Goal: Navigation & Orientation: Find specific page/section

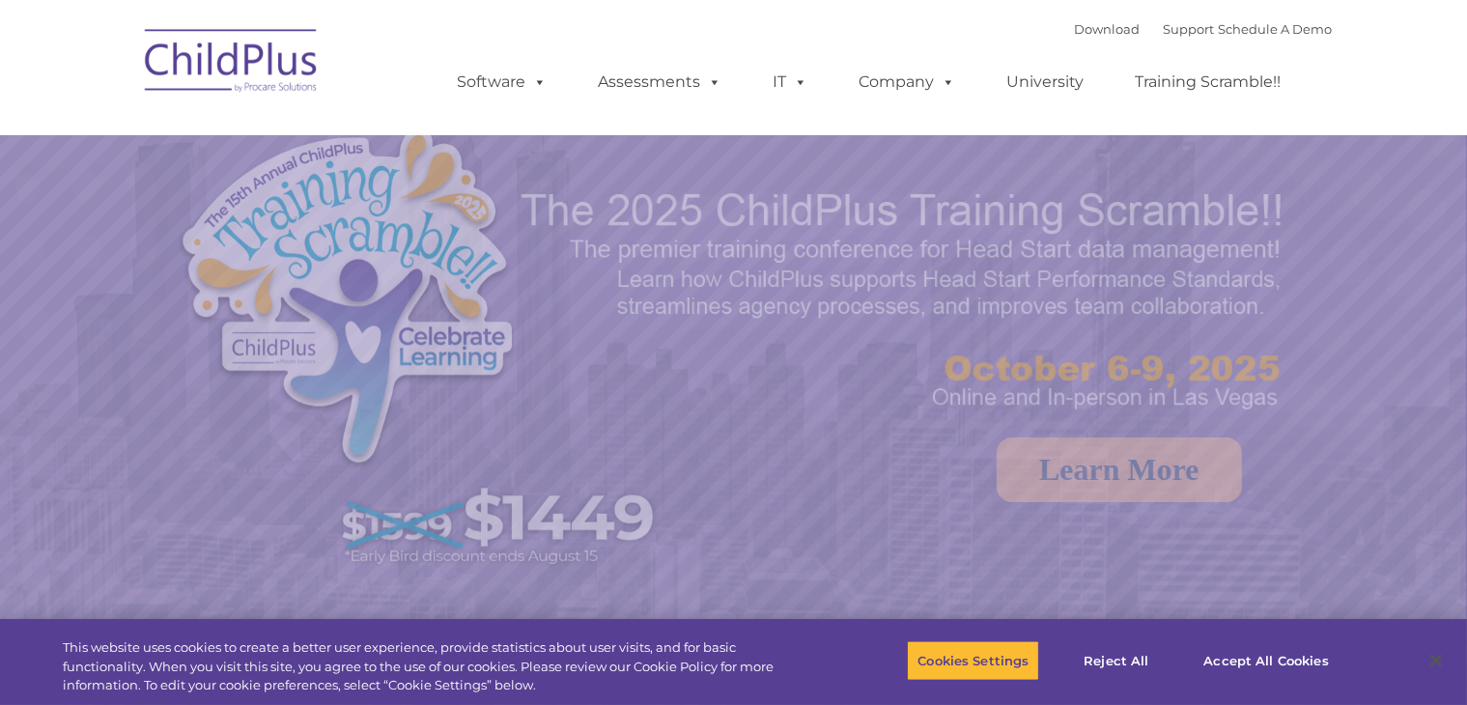
select select "MEDIUM"
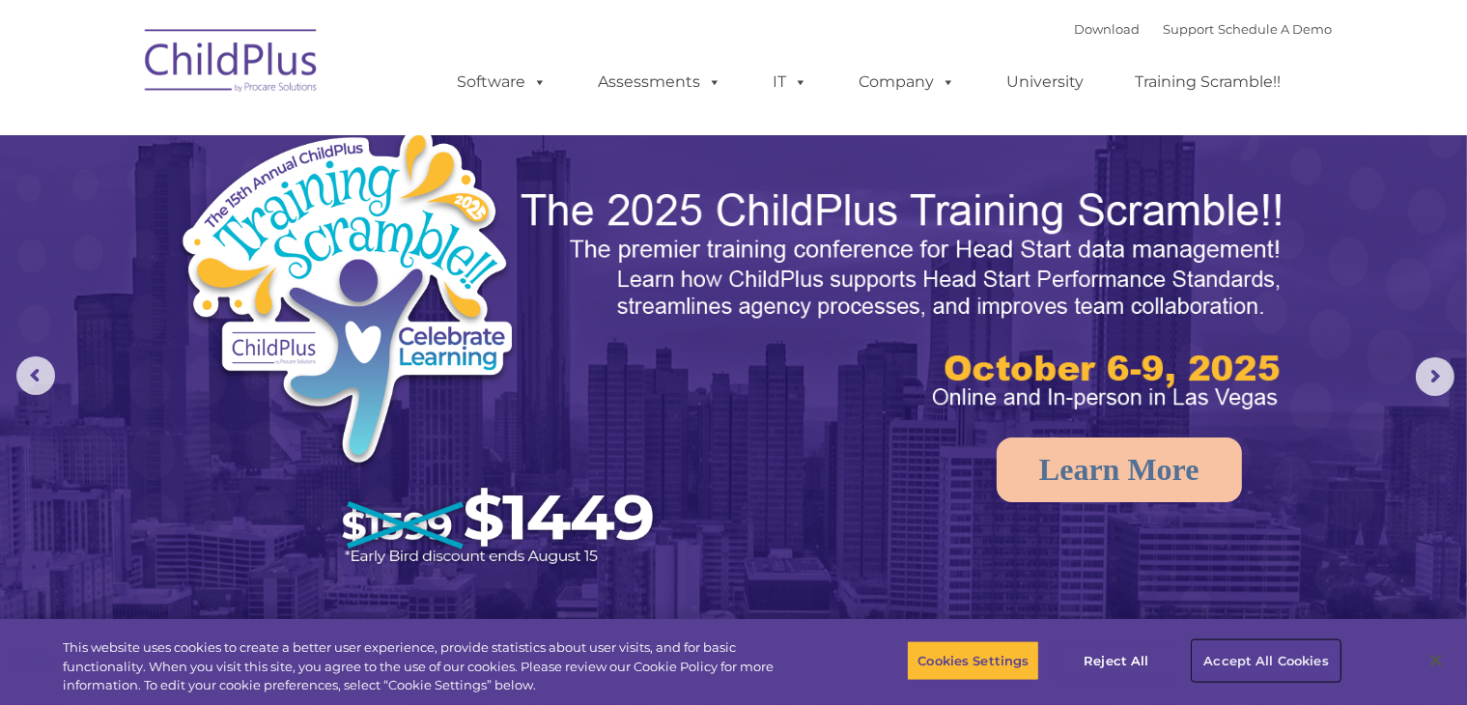
click at [1289, 668] on button "Accept All Cookies" at bounding box center [1266, 660] width 146 height 41
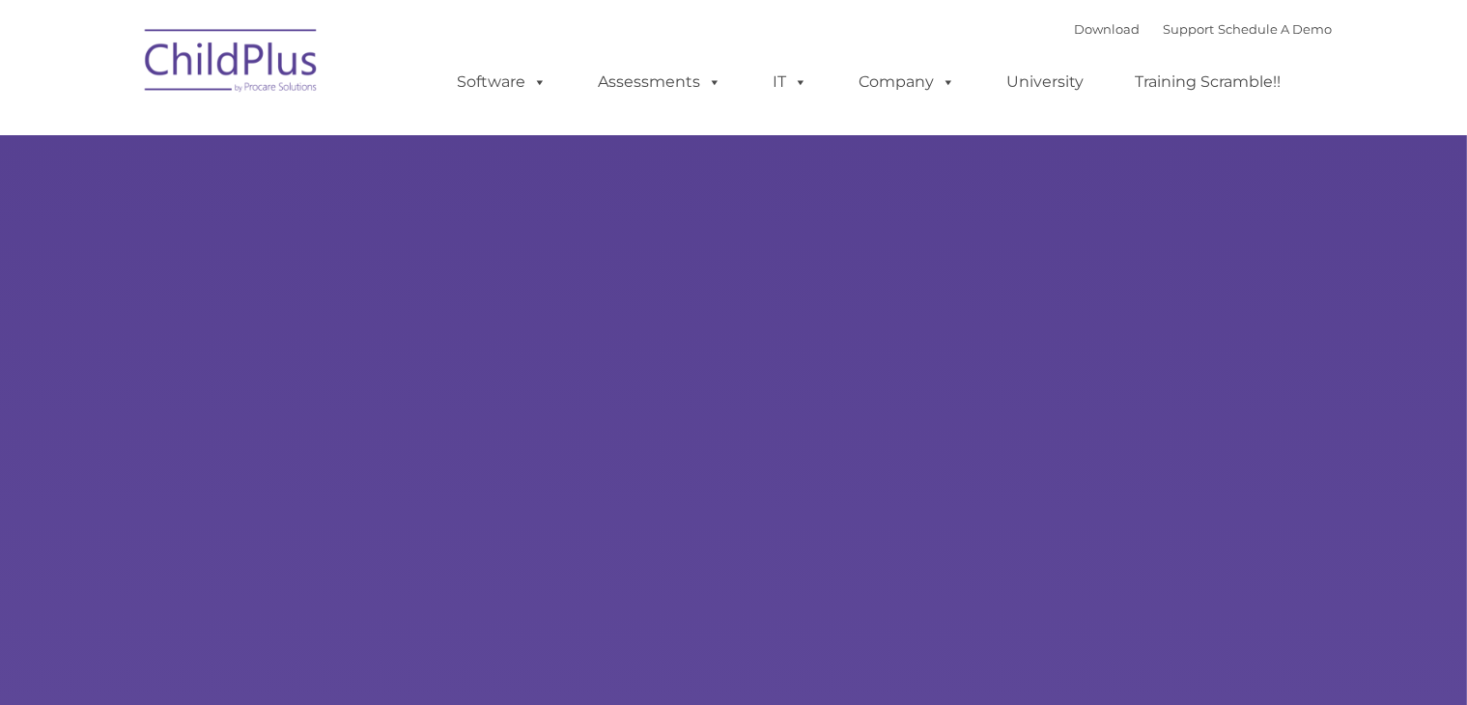
type input ""
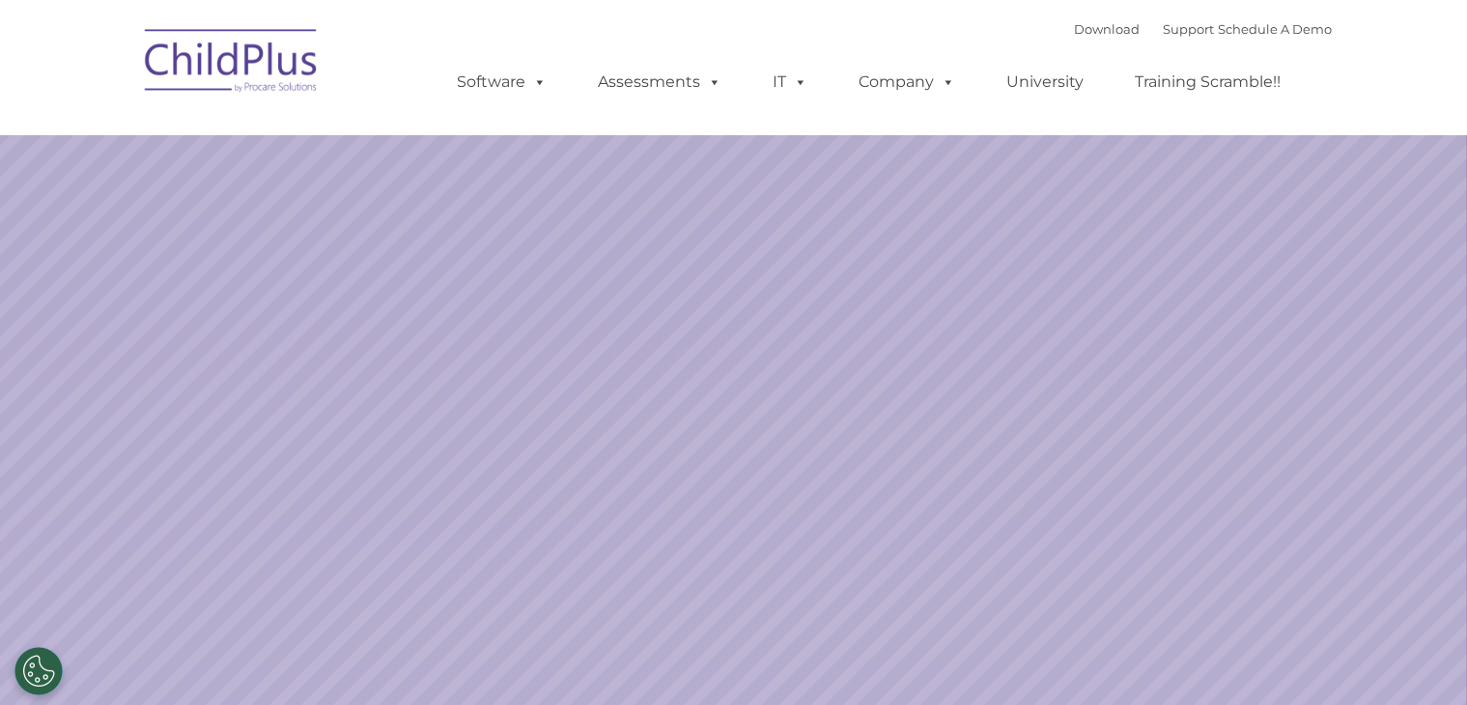
select select "MEDIUM"
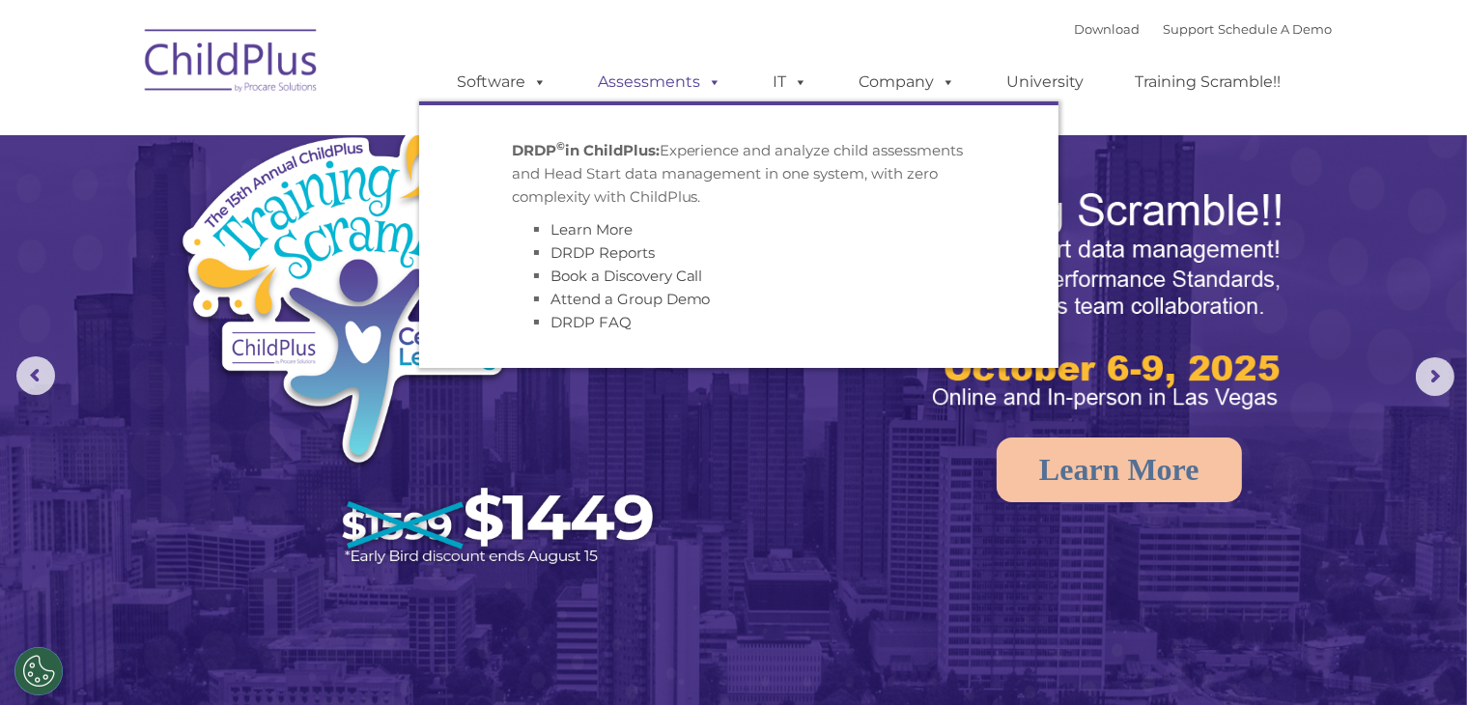
click at [712, 72] on span at bounding box center [711, 81] width 21 height 18
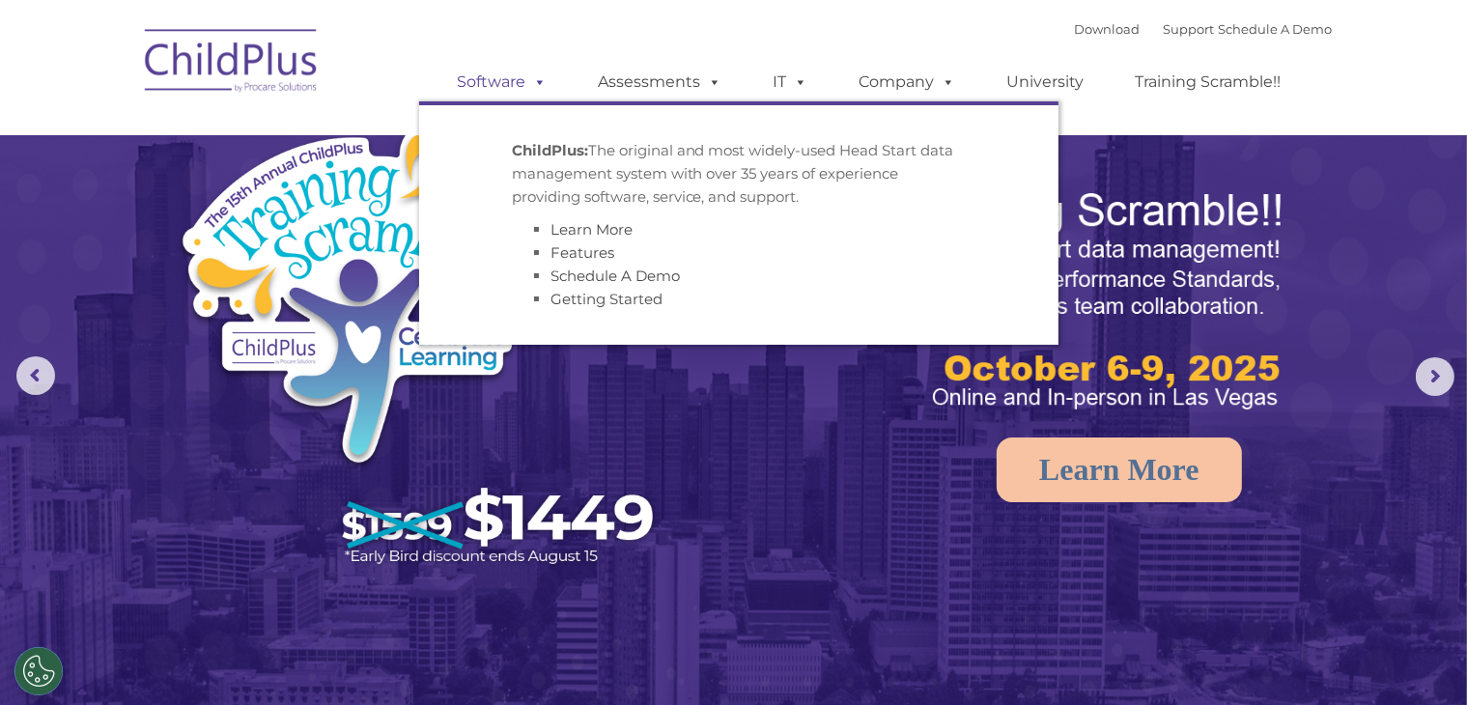
click at [552, 84] on link "Software" at bounding box center [502, 82] width 128 height 39
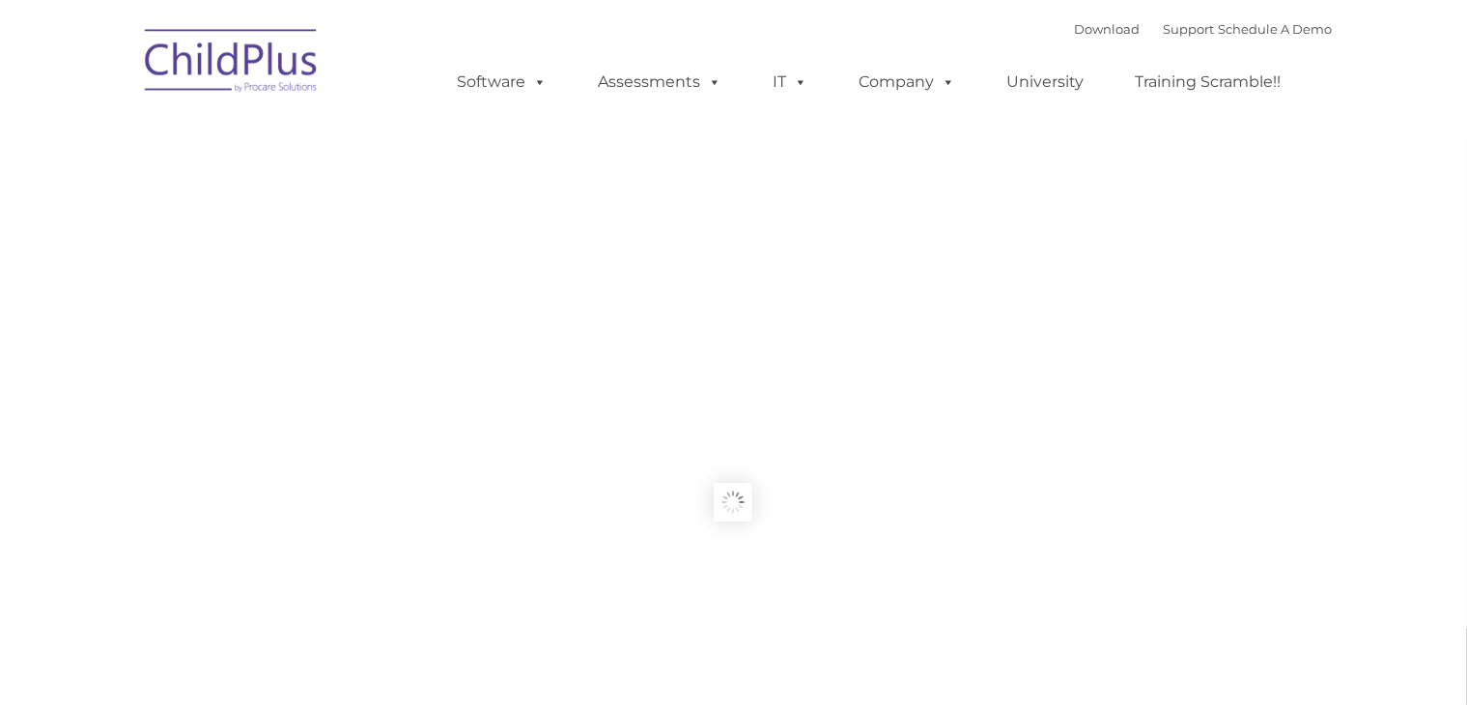
type input ""
